Goal: Task Accomplishment & Management: Use online tool/utility

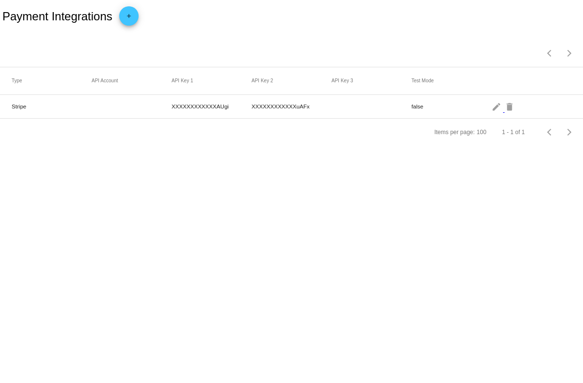
click at [133, 26] on span "add" at bounding box center [129, 18] width 12 height 24
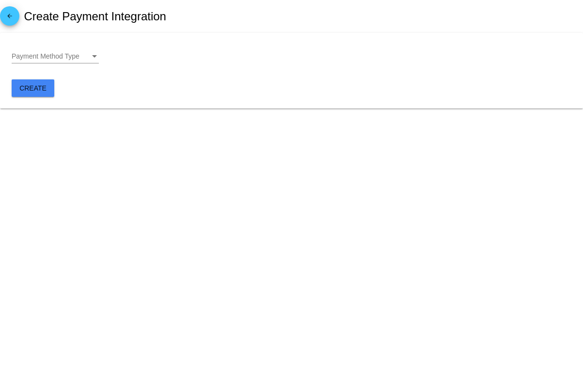
click at [99, 54] on div "Payment Method Type Payment Method Type" at bounding box center [292, 59] width 560 height 28
click at [98, 54] on div "Payment Method Type" at bounding box center [94, 57] width 9 height 8
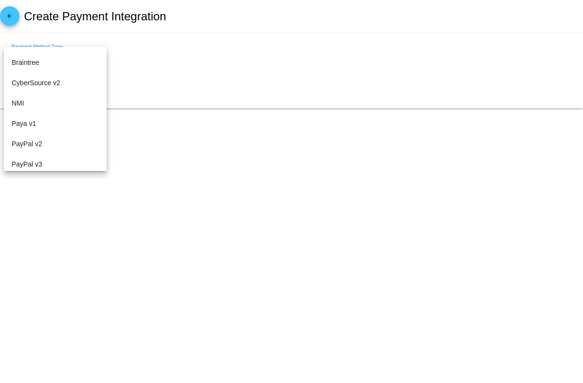
scroll to position [30, 0]
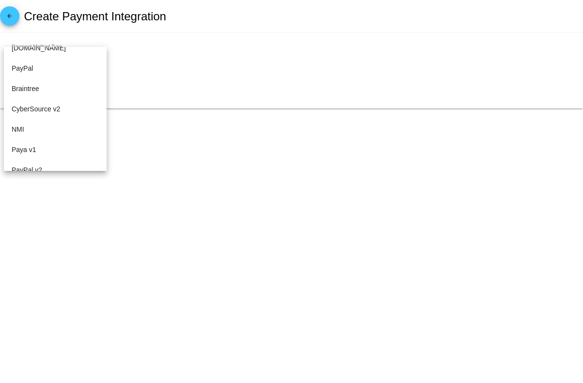
drag, startPoint x: 107, startPoint y: 78, endPoint x: 107, endPoint y: 67, distance: 10.7
click at [107, 67] on div at bounding box center [291, 191] width 583 height 383
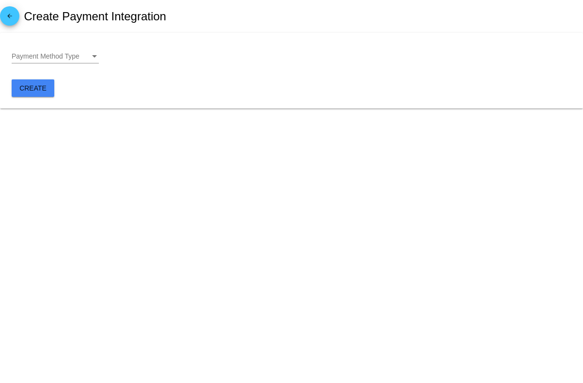
click at [91, 62] on div "Payment Method Type Payment Method Type" at bounding box center [55, 54] width 87 height 19
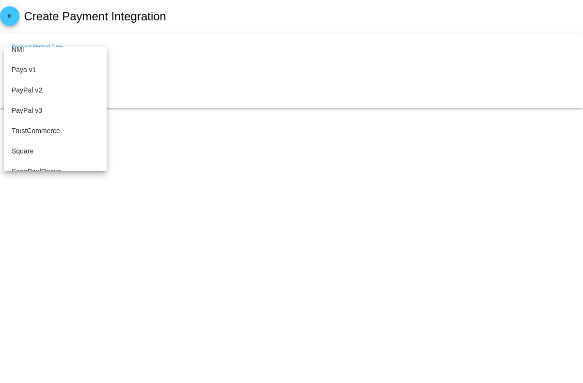
scroll to position [111, 0]
click at [172, 99] on div at bounding box center [291, 191] width 583 height 383
